Goal: Information Seeking & Learning: Learn about a topic

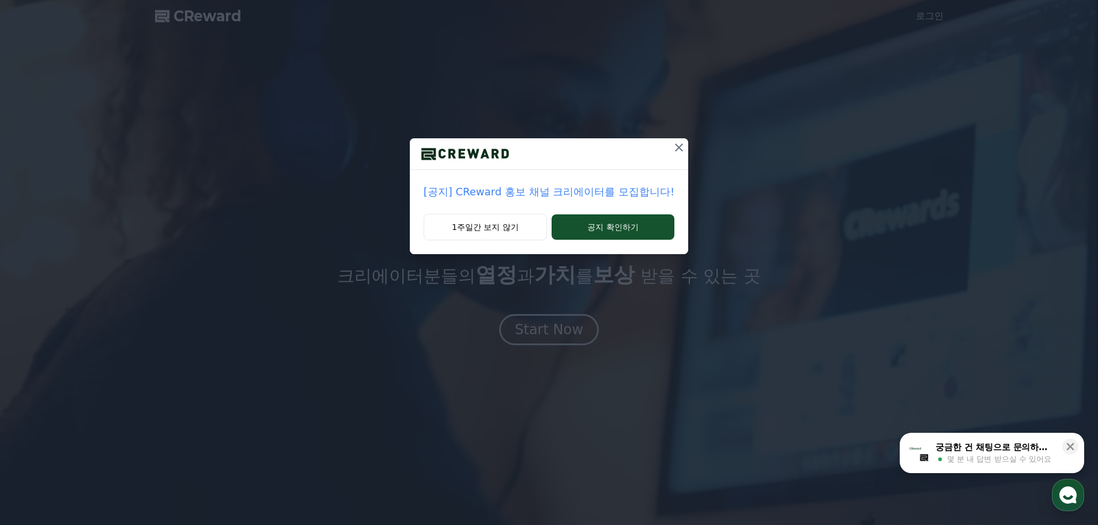
click at [678, 145] on icon at bounding box center [679, 148] width 8 height 8
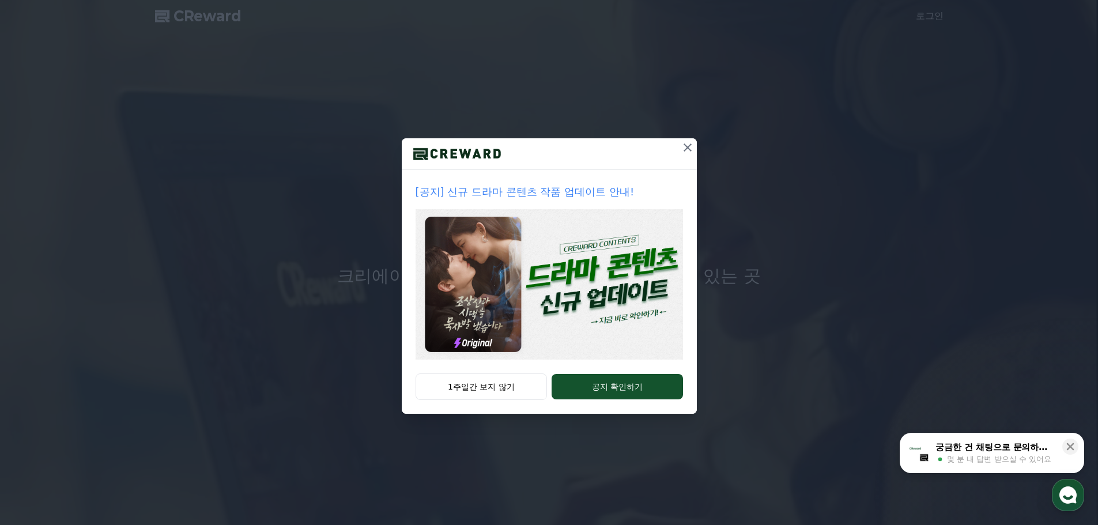
click at [678, 145] on button at bounding box center [687, 147] width 18 height 18
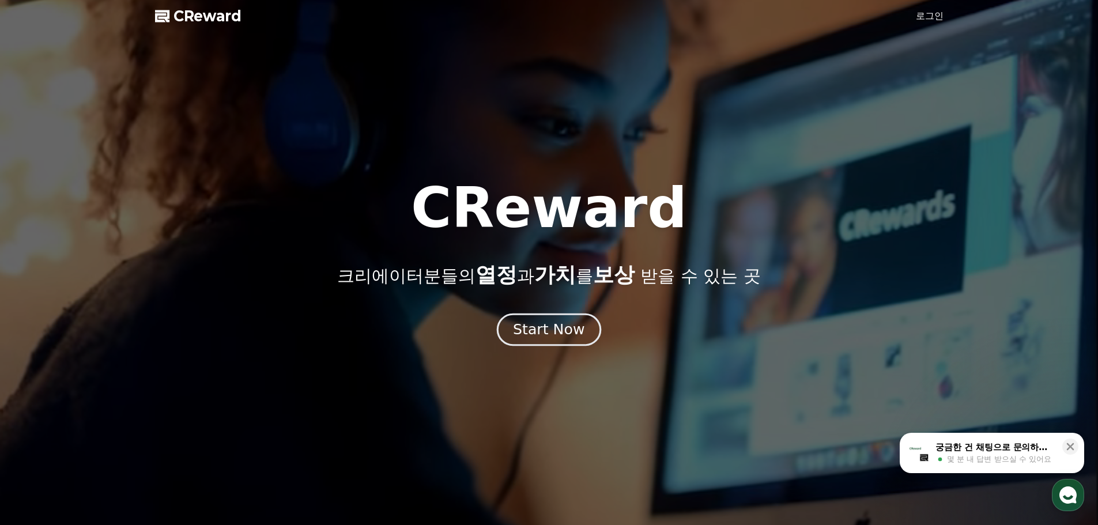
click at [558, 333] on div "Start Now" at bounding box center [548, 330] width 71 height 20
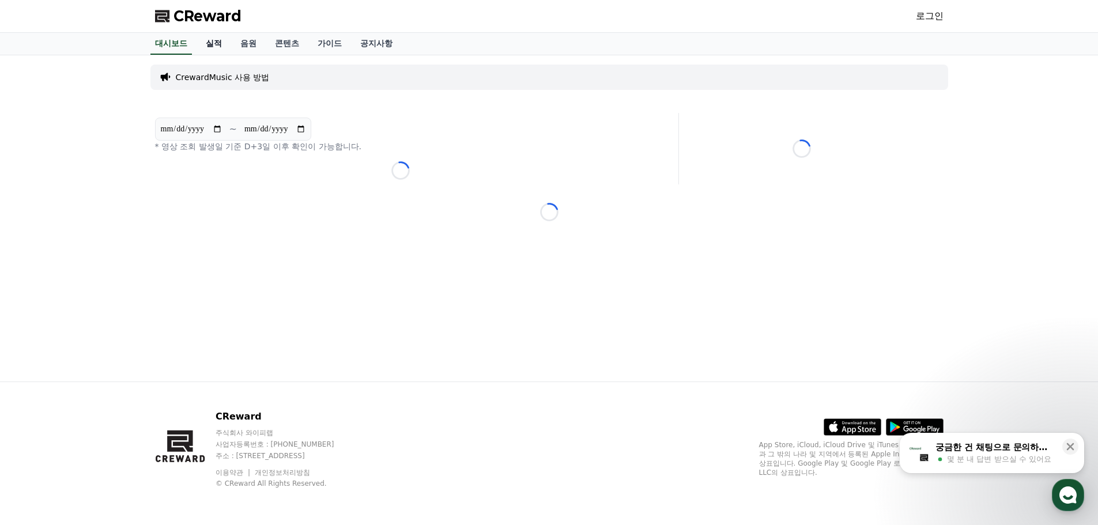
click at [212, 41] on link "실적" at bounding box center [214, 44] width 35 height 22
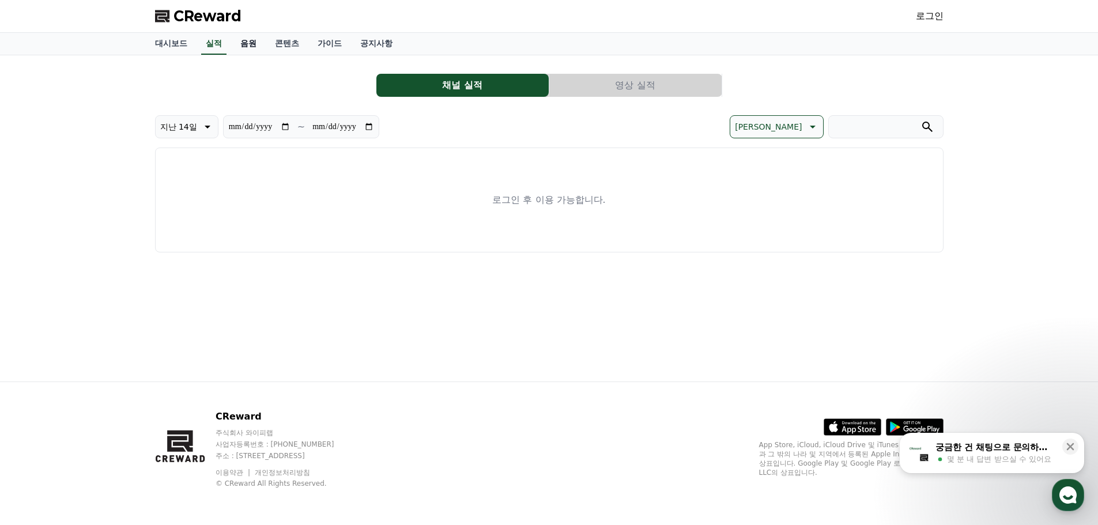
click at [249, 42] on link "음원" at bounding box center [248, 44] width 35 height 22
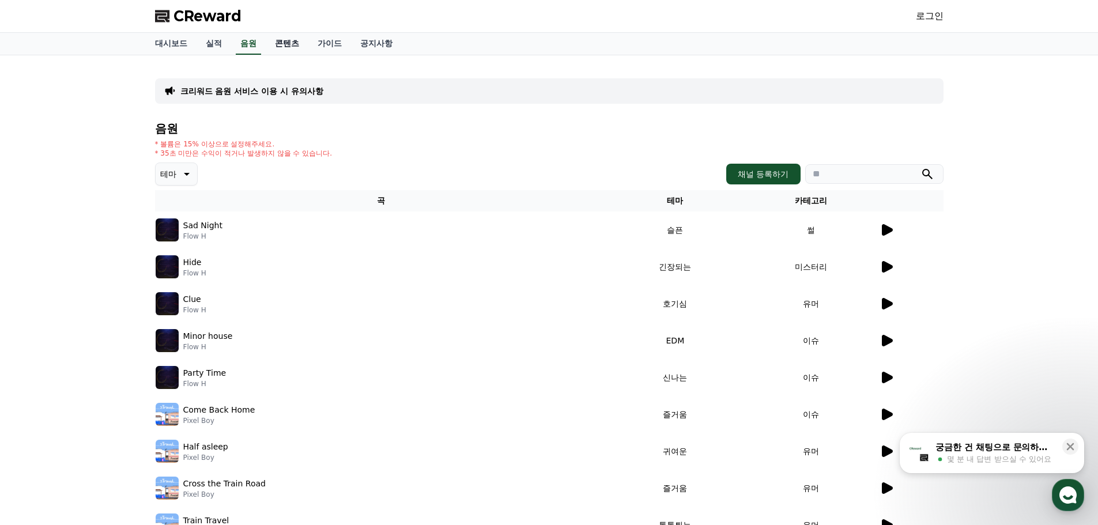
click at [287, 45] on link "콘텐츠" at bounding box center [287, 44] width 43 height 22
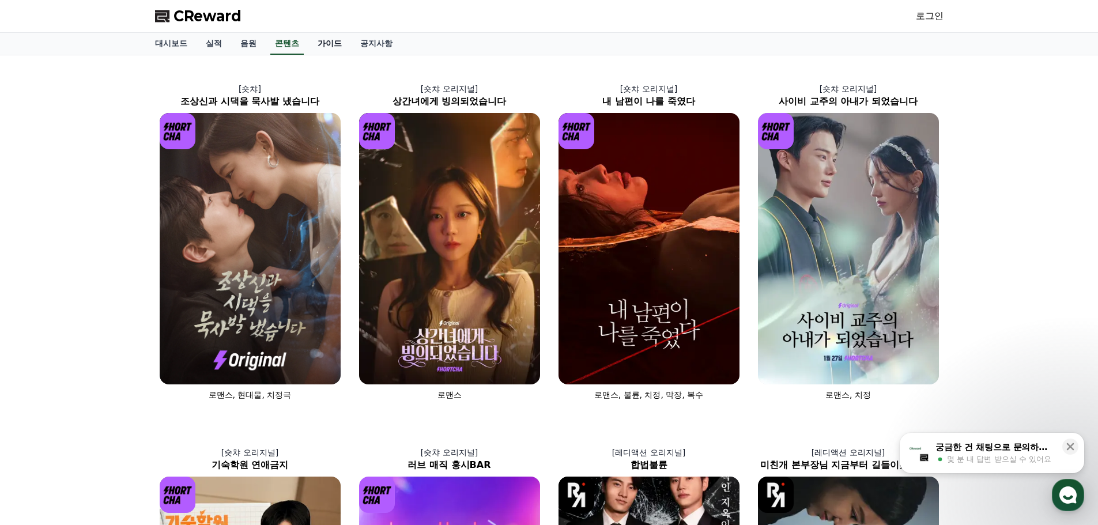
click at [331, 44] on link "가이드" at bounding box center [329, 44] width 43 height 22
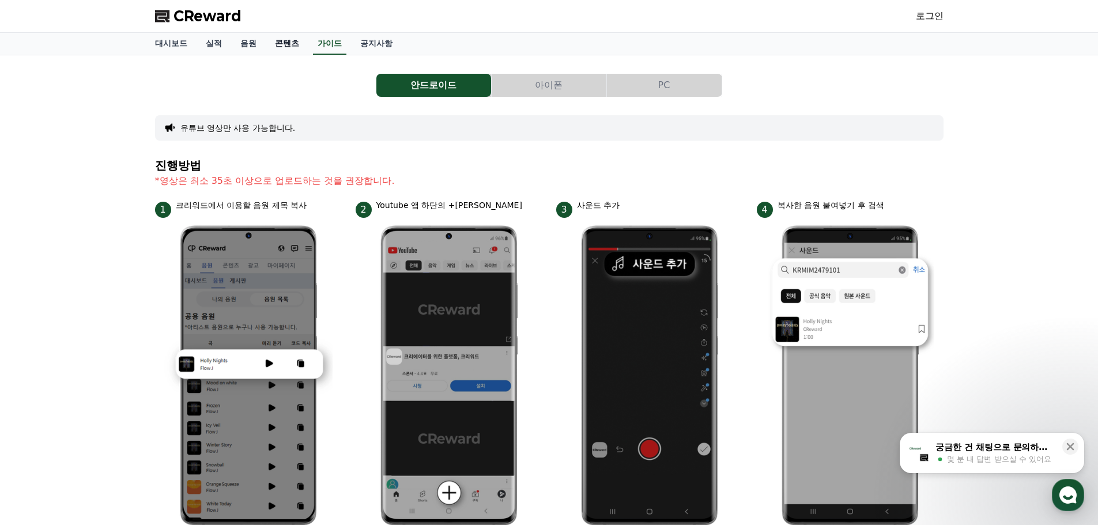
click at [277, 44] on link "콘텐츠" at bounding box center [287, 44] width 43 height 22
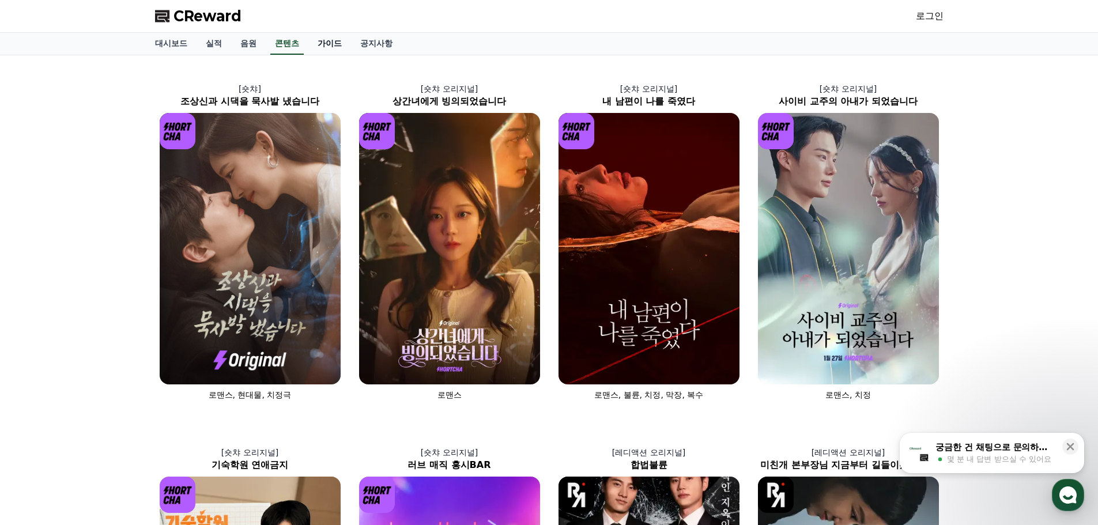
click at [334, 44] on link "가이드" at bounding box center [329, 44] width 43 height 22
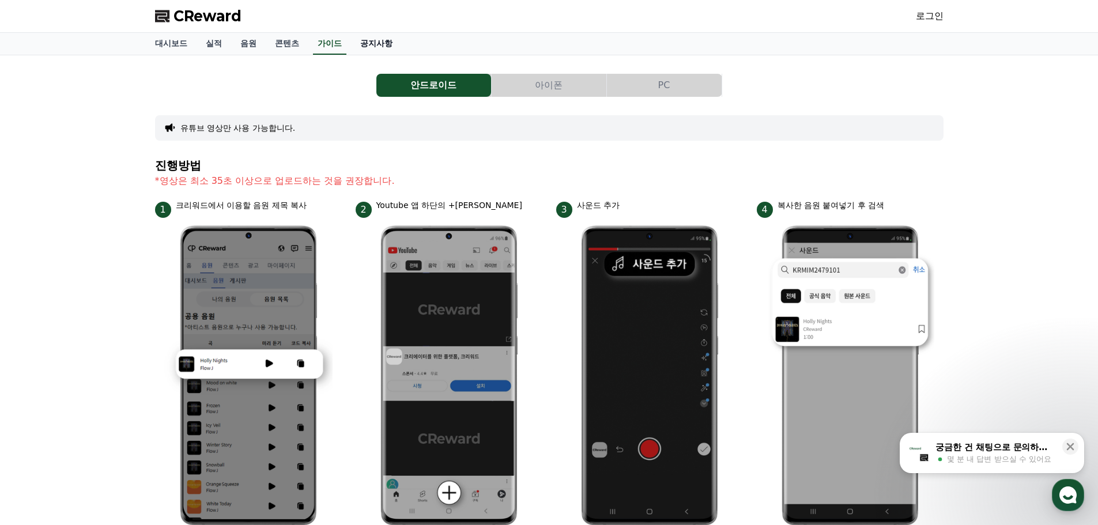
click at [380, 40] on link "공지사항" at bounding box center [376, 44] width 51 height 22
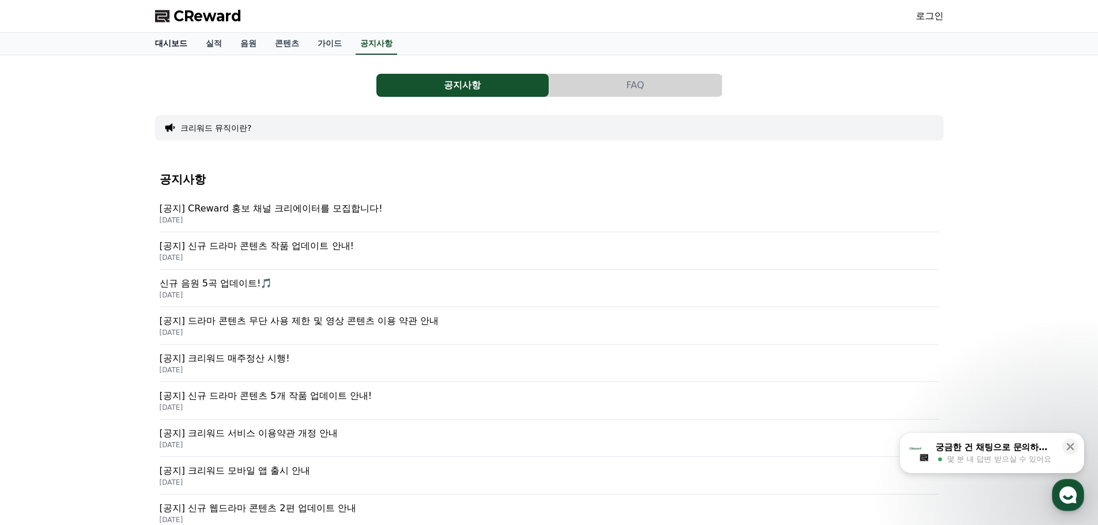
click at [172, 43] on link "대시보드" at bounding box center [171, 44] width 51 height 22
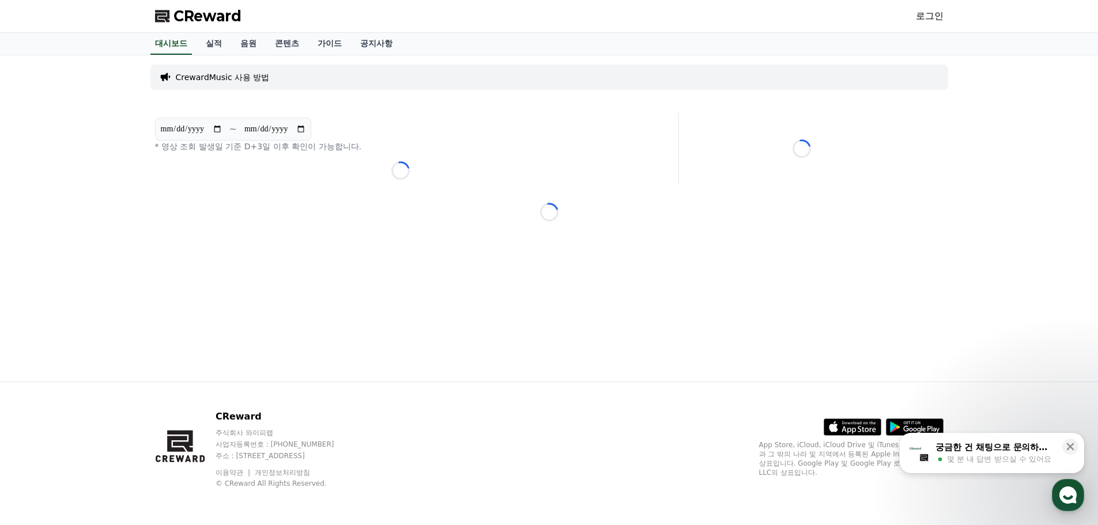
click at [246, 79] on p "CrewardMusic 사용 방법" at bounding box center [223, 77] width 94 height 12
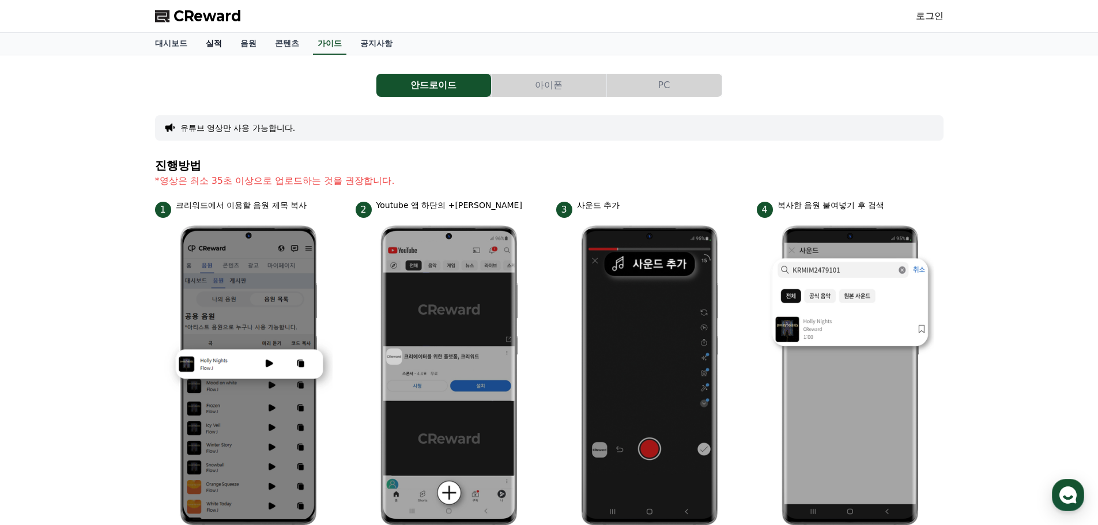
click at [219, 44] on link "실적" at bounding box center [214, 44] width 35 height 22
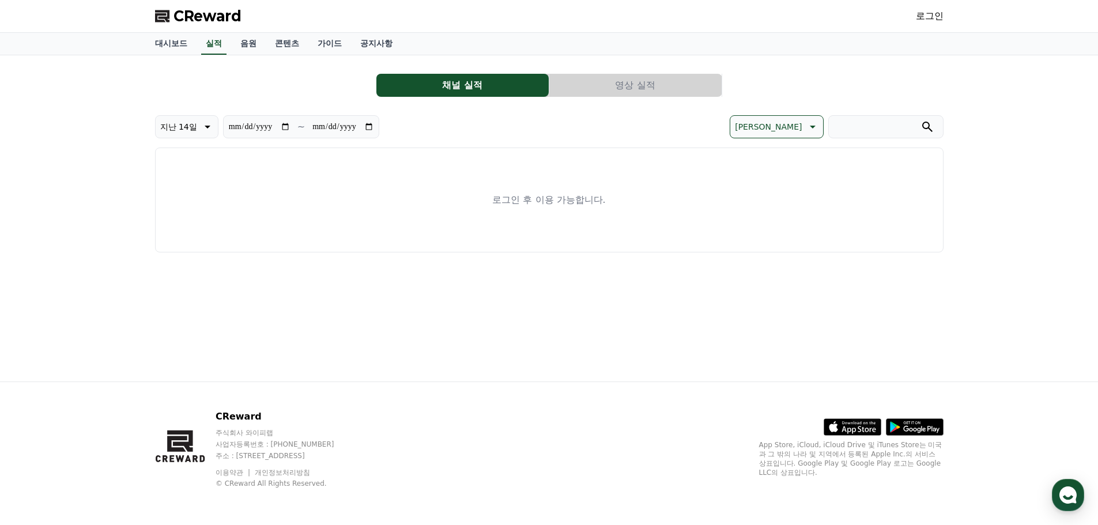
click at [636, 88] on button "영상 실적" at bounding box center [635, 85] width 172 height 23
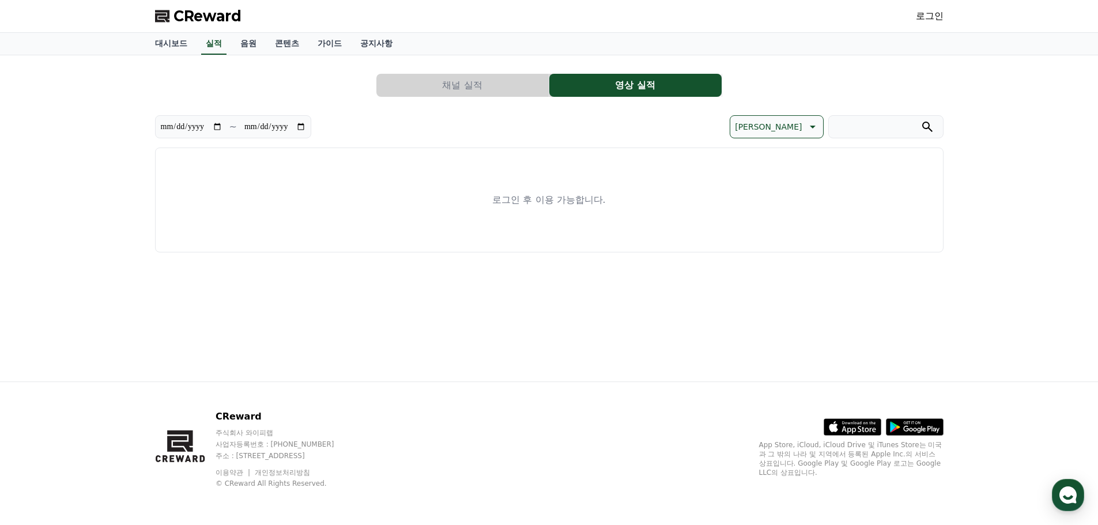
click at [473, 85] on button "채널 실적" at bounding box center [462, 85] width 172 height 23
